Goal: Navigation & Orientation: Understand site structure

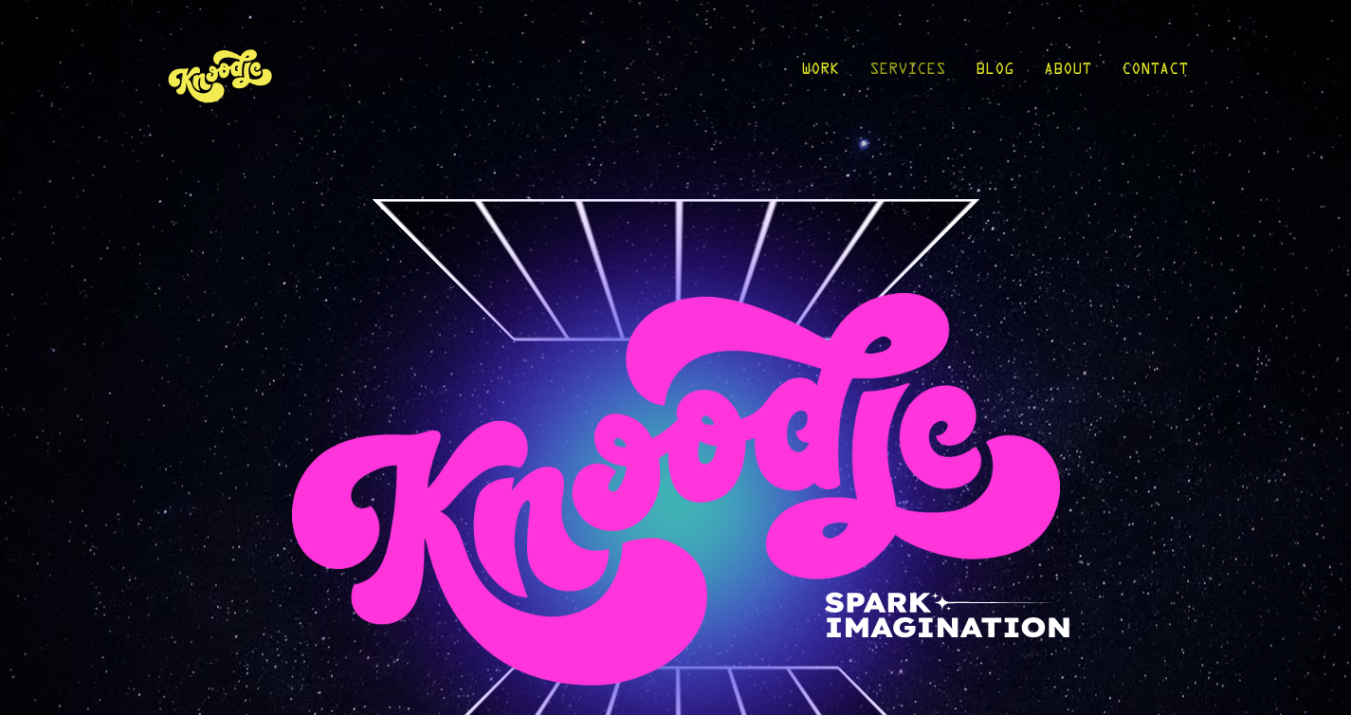
click at [890, 69] on link "Services" at bounding box center [907, 74] width 76 height 88
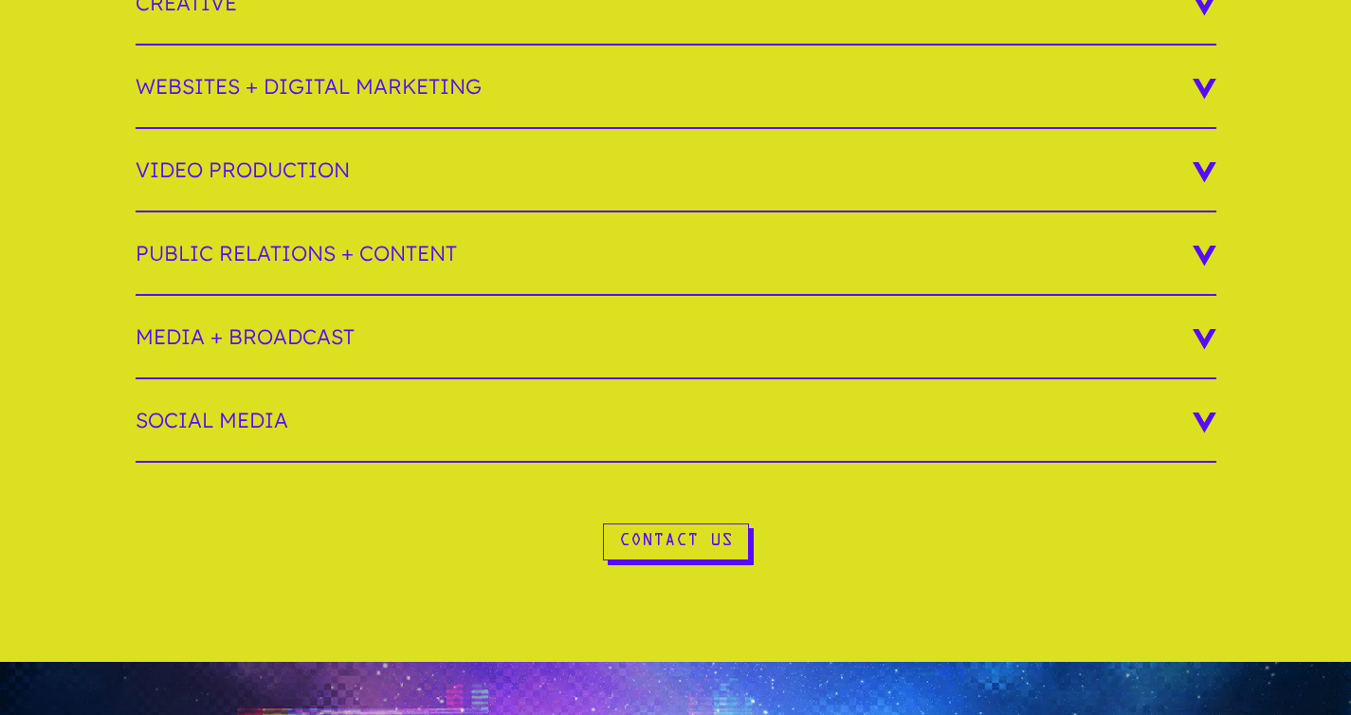
scroll to position [424, 0]
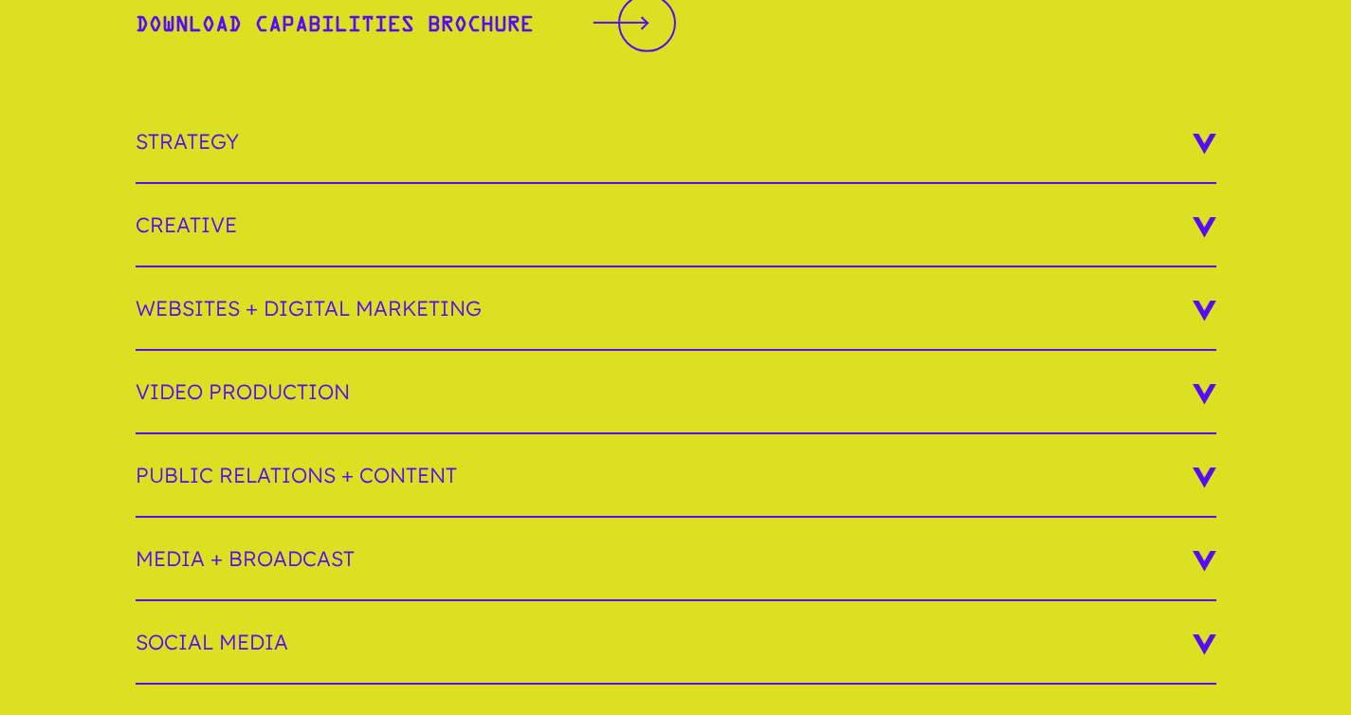
click at [292, 314] on h3 "Websites + Digital Marketing" at bounding box center [676, 308] width 1081 height 83
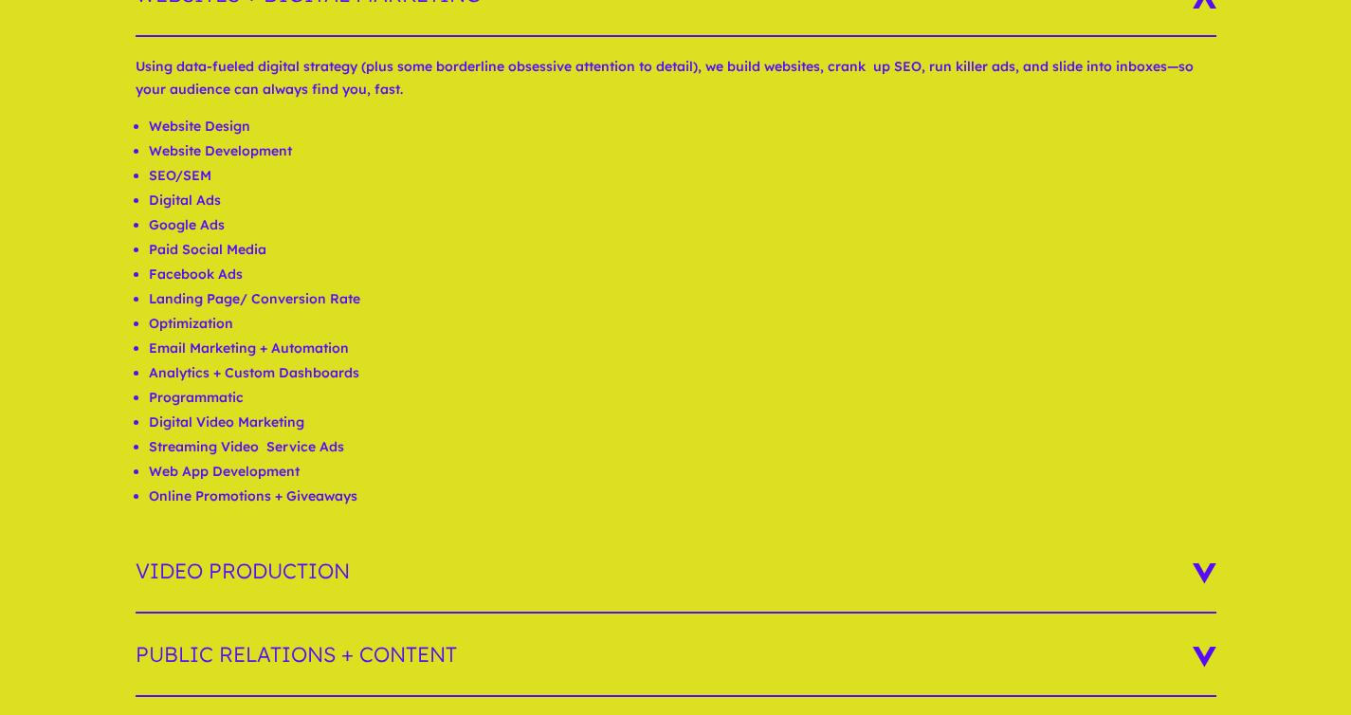
scroll to position [1144, 0]
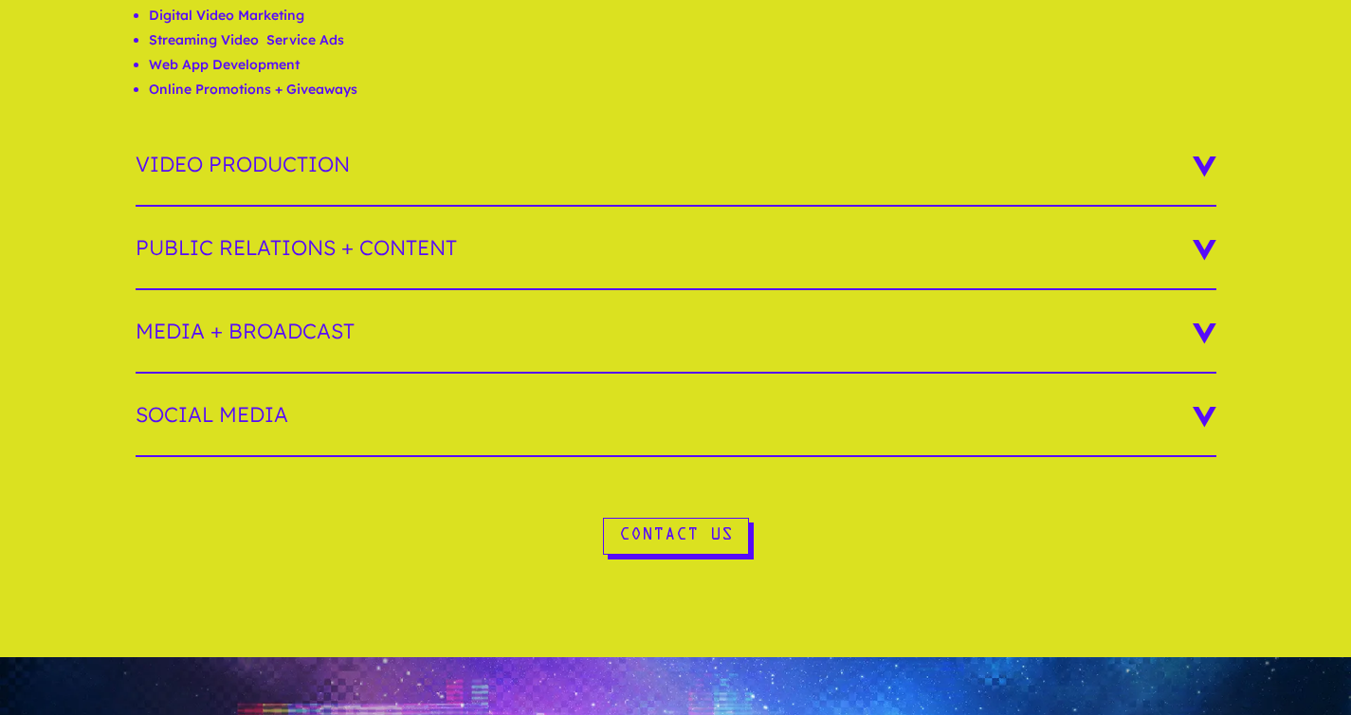
click at [273, 329] on h3 "Media + Broadcast" at bounding box center [676, 331] width 1081 height 83
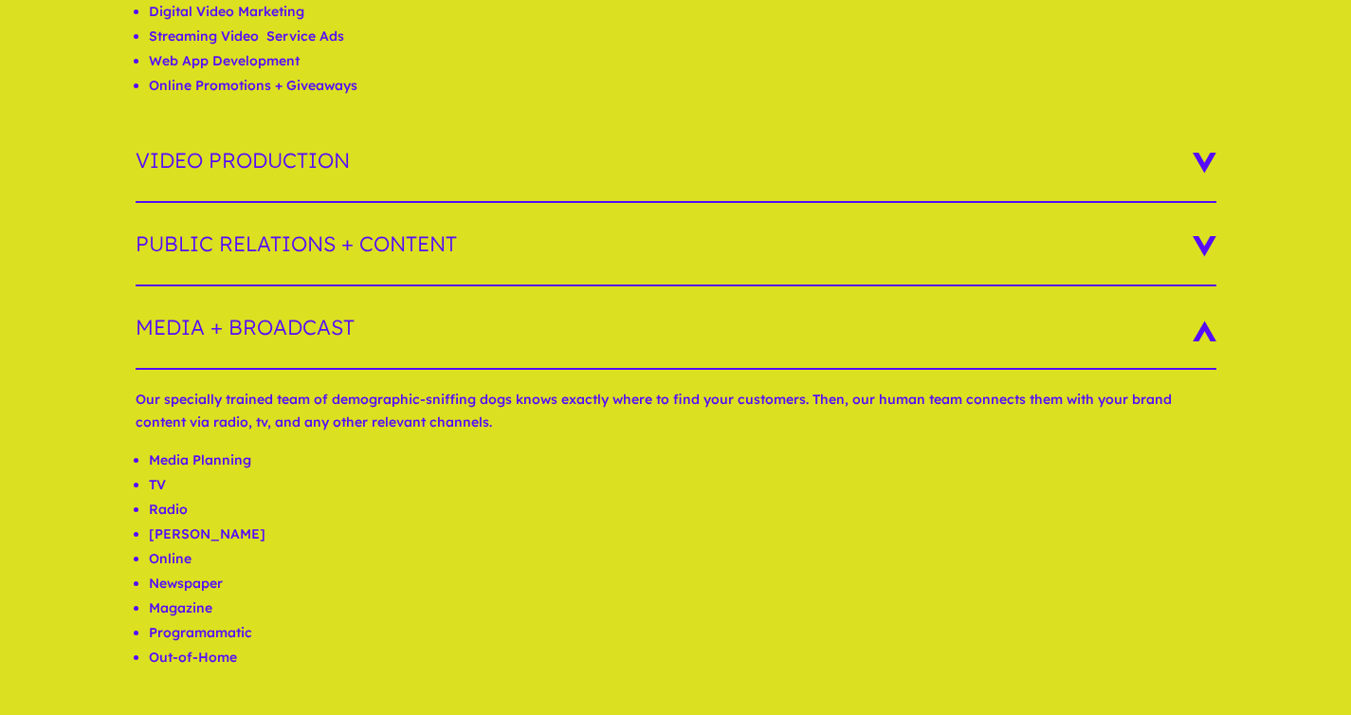
scroll to position [1148, 0]
click at [273, 236] on h3 "Public Relations + Content" at bounding box center [676, 244] width 1081 height 83
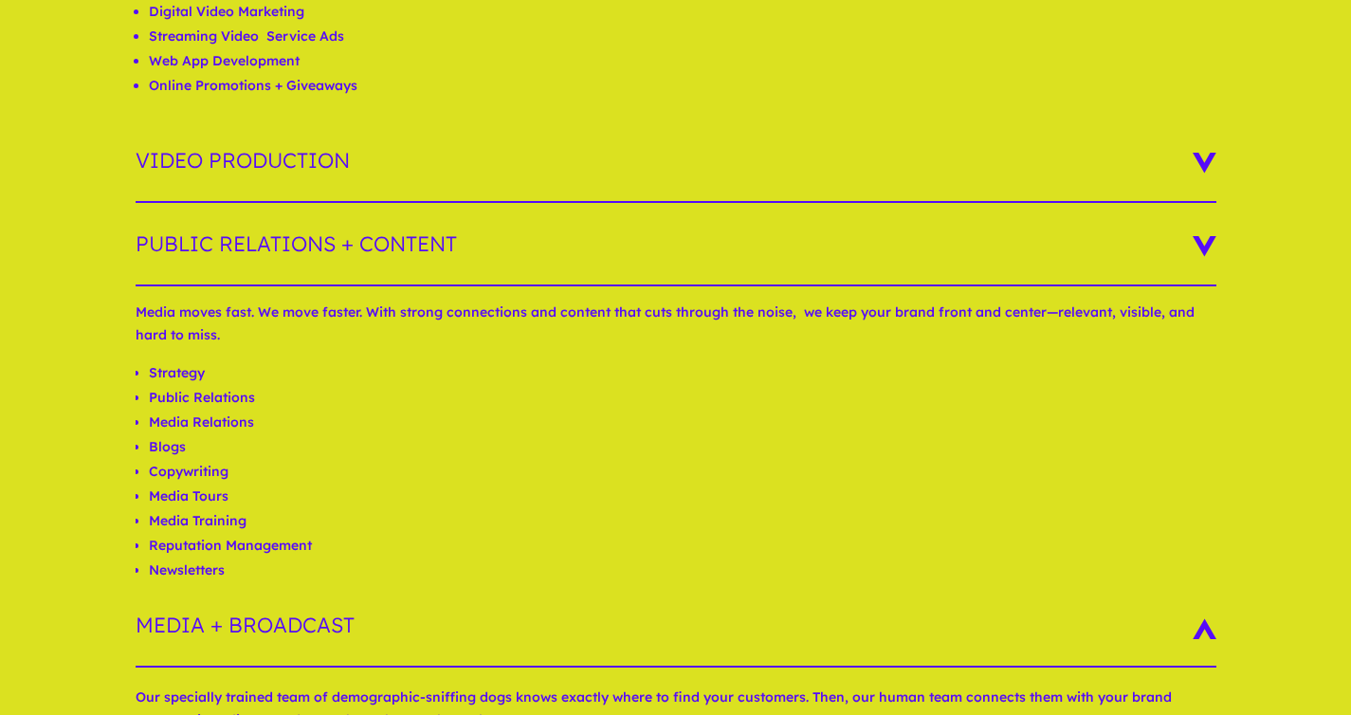
click at [275, 164] on h3 "Video Production" at bounding box center [676, 160] width 1081 height 83
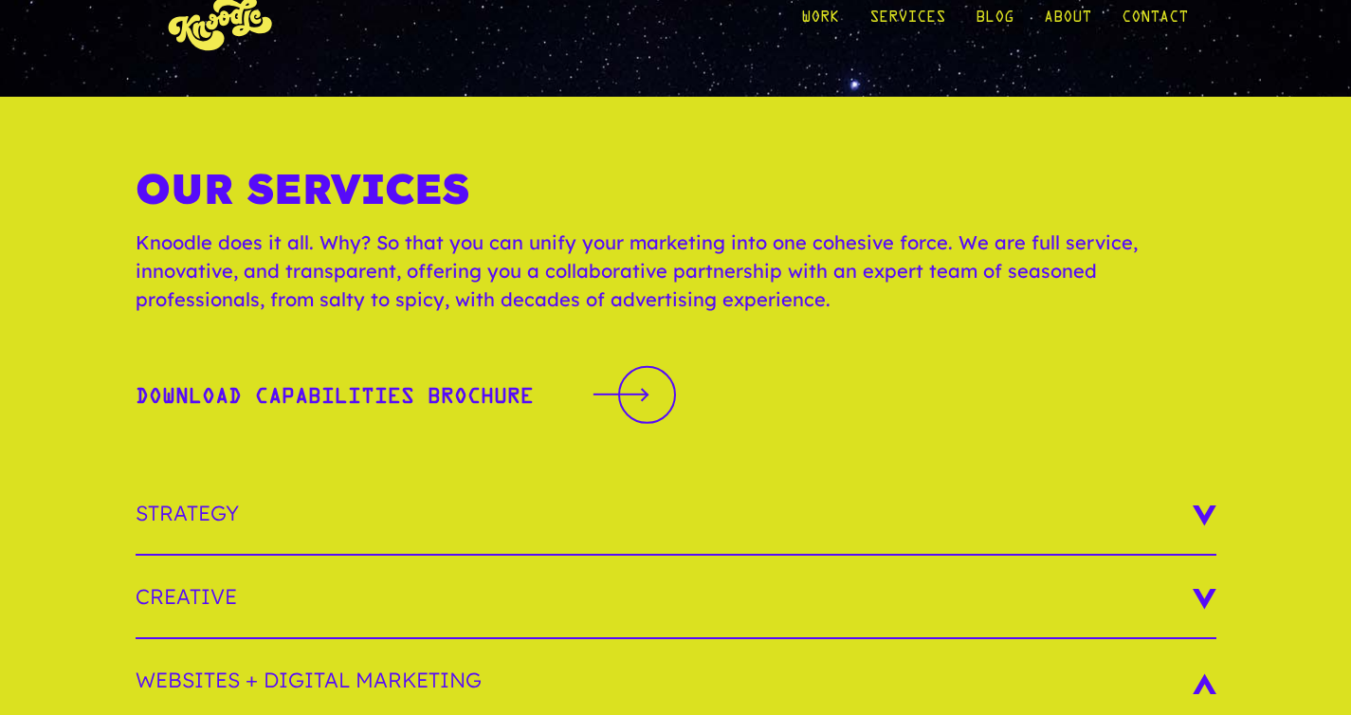
scroll to position [0, 0]
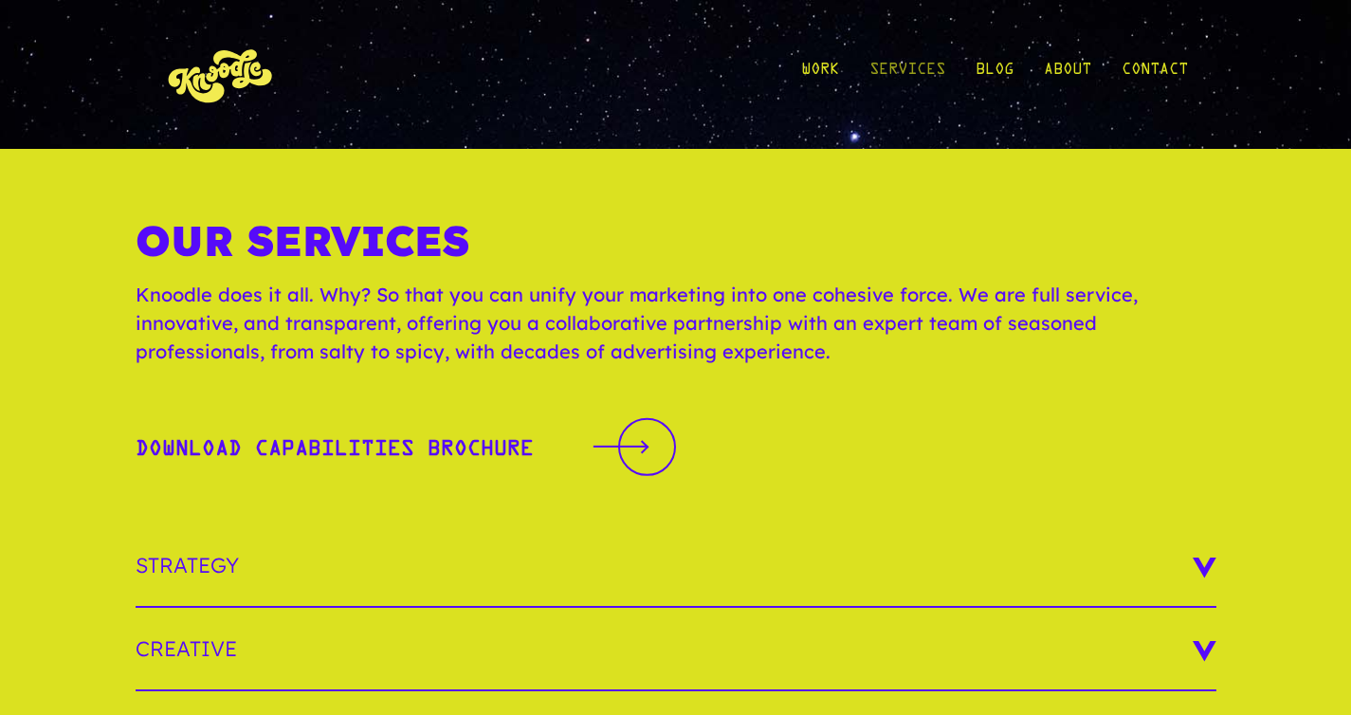
click at [926, 66] on link "Services" at bounding box center [907, 74] width 76 height 88
click at [1138, 66] on link "Contact" at bounding box center [1155, 74] width 66 height 88
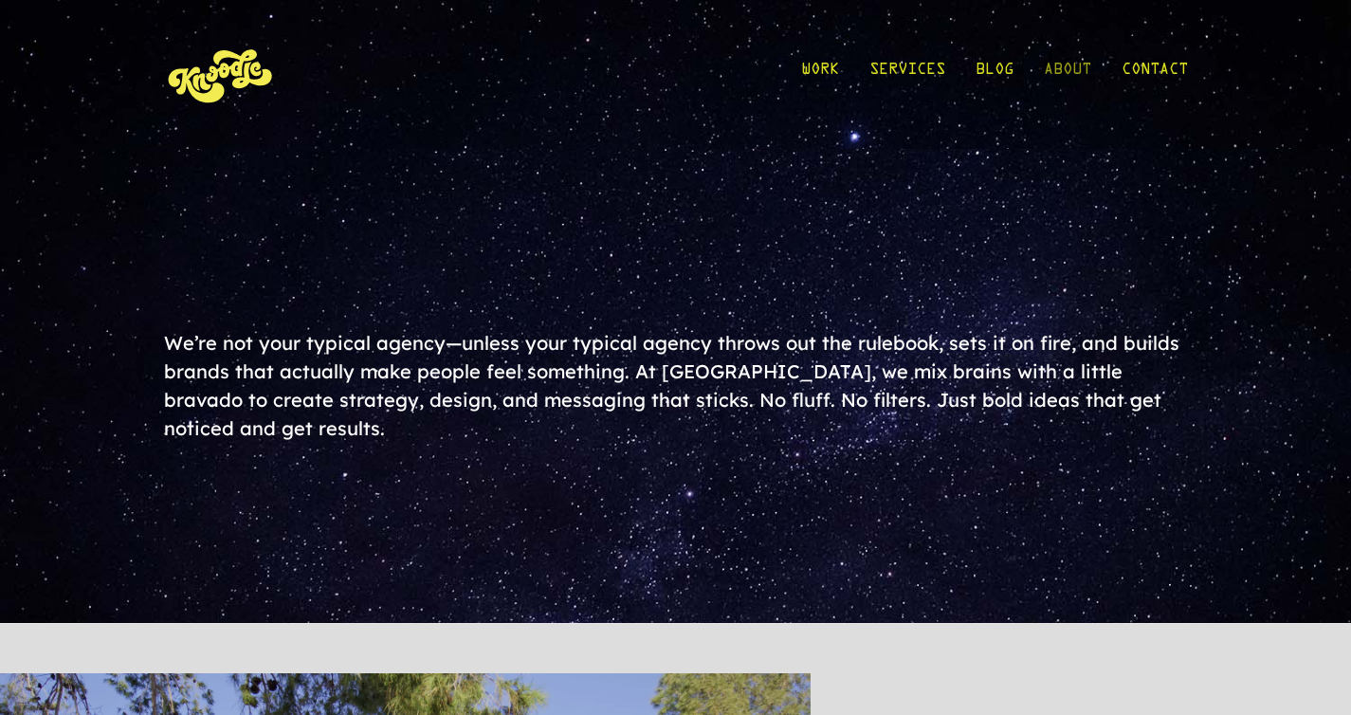
drag, startPoint x: 0, startPoint y: 0, endPoint x: 1078, endPoint y: 73, distance: 1080.4
click at [1078, 73] on link "About" at bounding box center [1067, 74] width 47 height 88
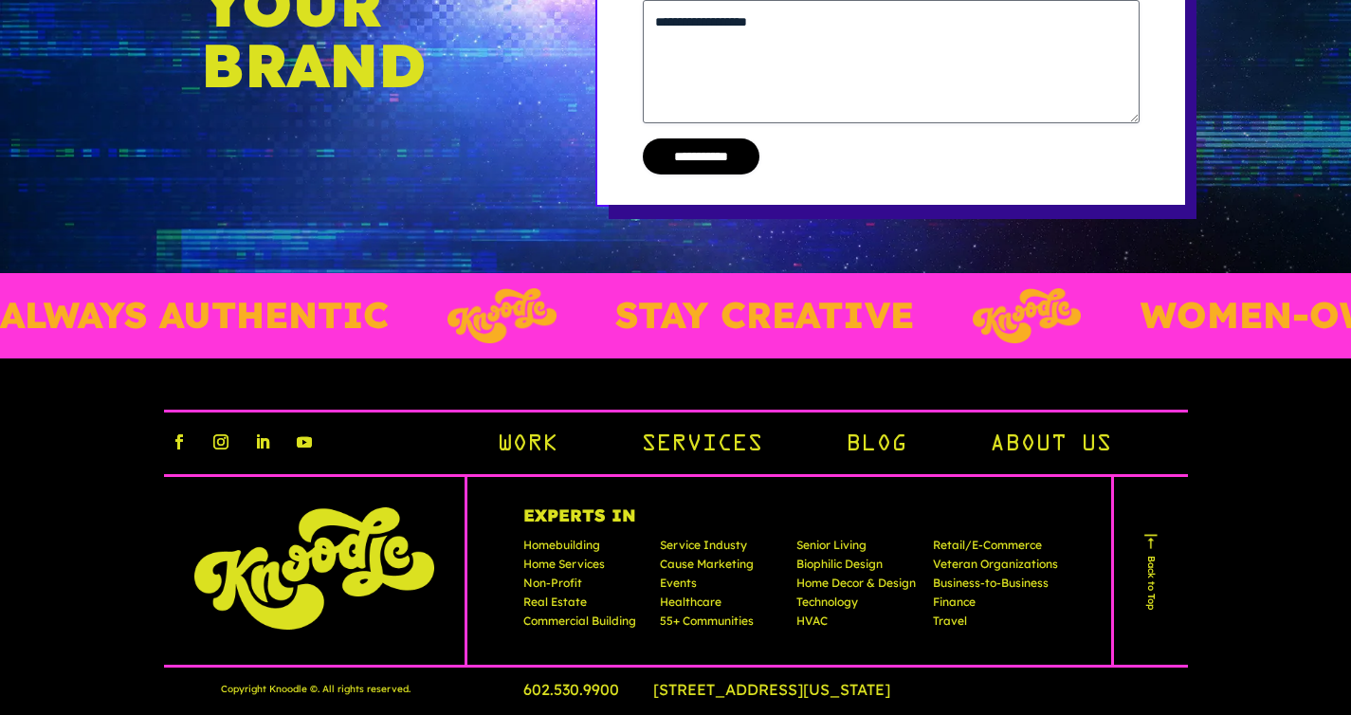
scroll to position [4345, 0]
